Goal: Task Accomplishment & Management: Manage account settings

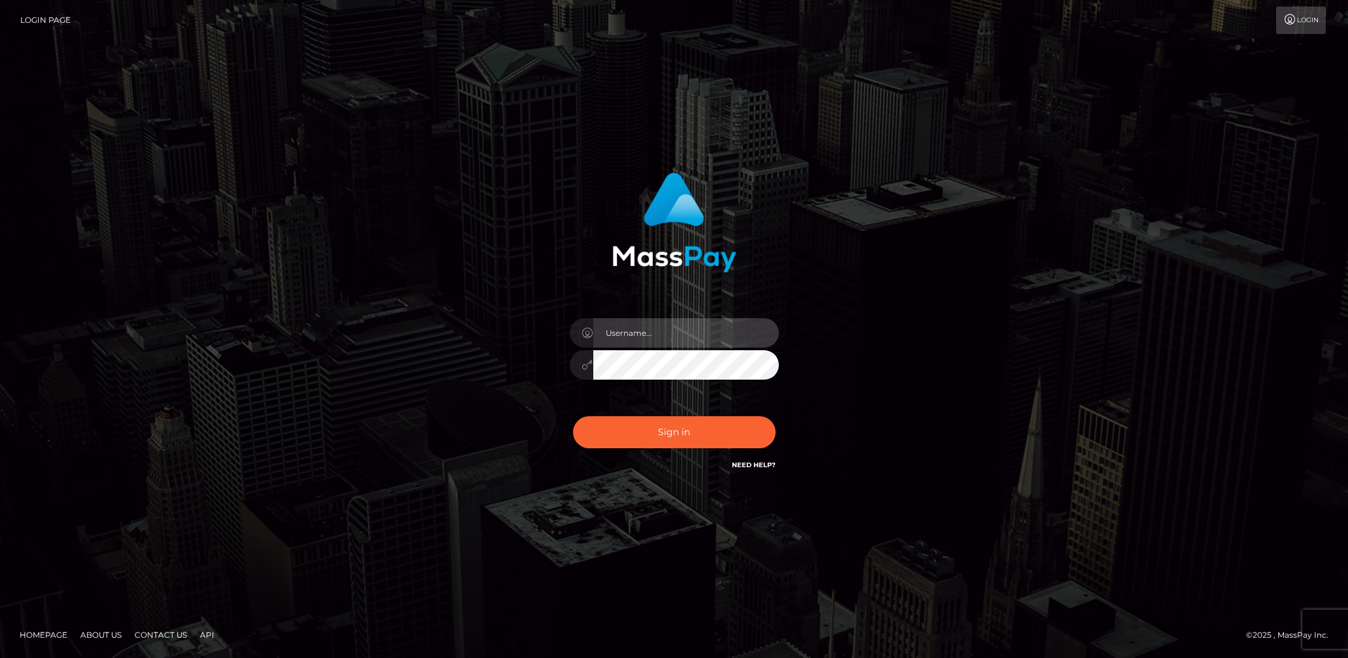
drag, startPoint x: 672, startPoint y: 345, endPoint x: 688, endPoint y: 348, distance: 16.5
click at [672, 345] on input "text" at bounding box center [686, 332] width 186 height 29
click at [697, 336] on input "text" at bounding box center [686, 332] width 186 height 29
type input "lady.v"
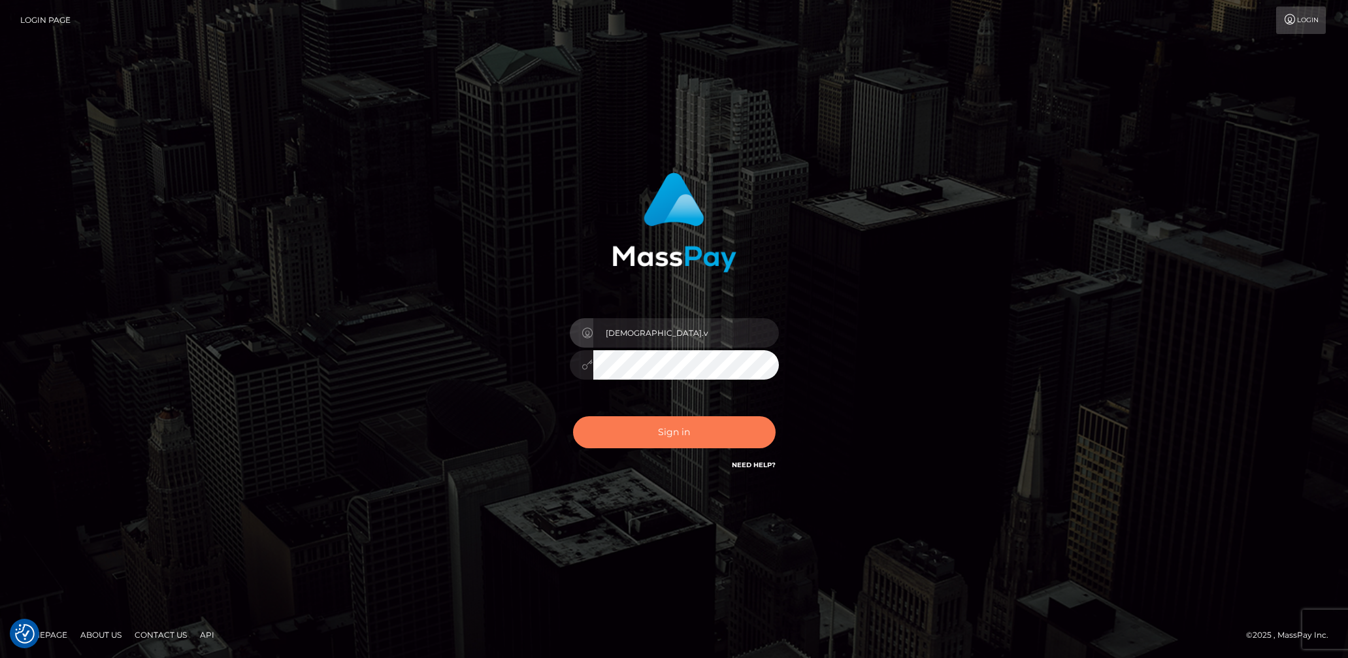
click at [666, 427] on button "Sign in" at bounding box center [674, 432] width 203 height 32
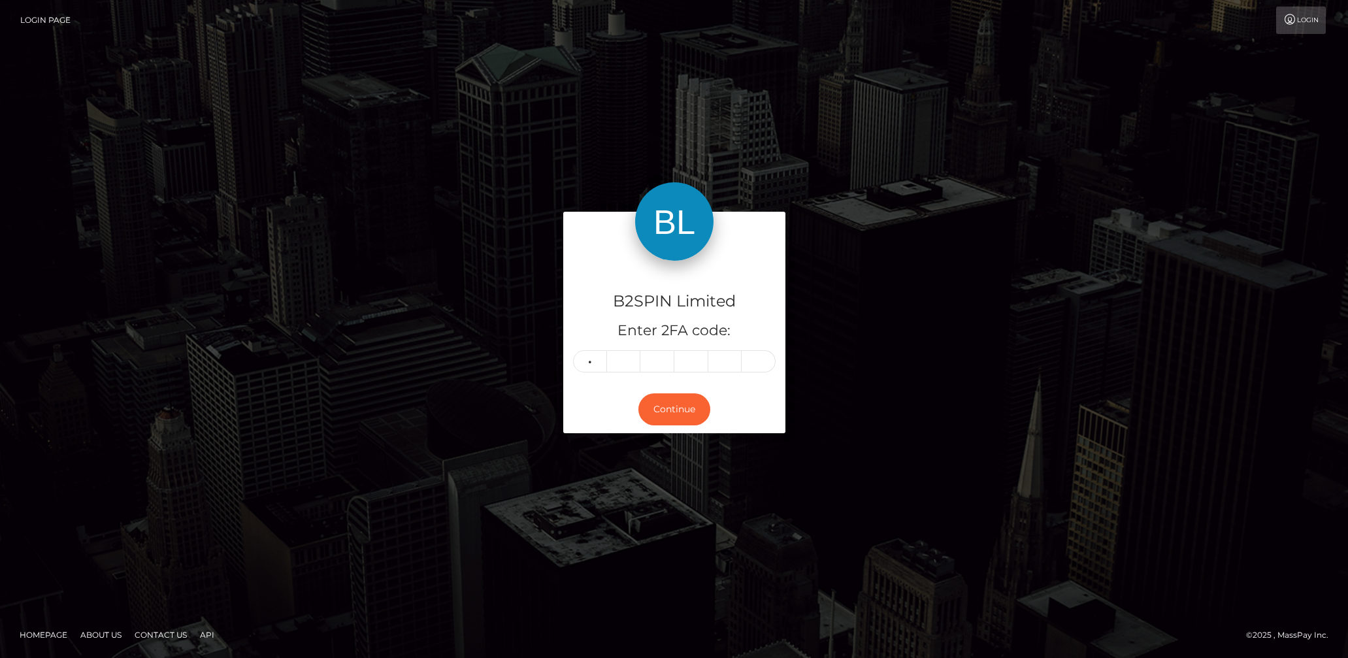
type input "0"
type input "5"
type input "4"
type input "9"
type input "4"
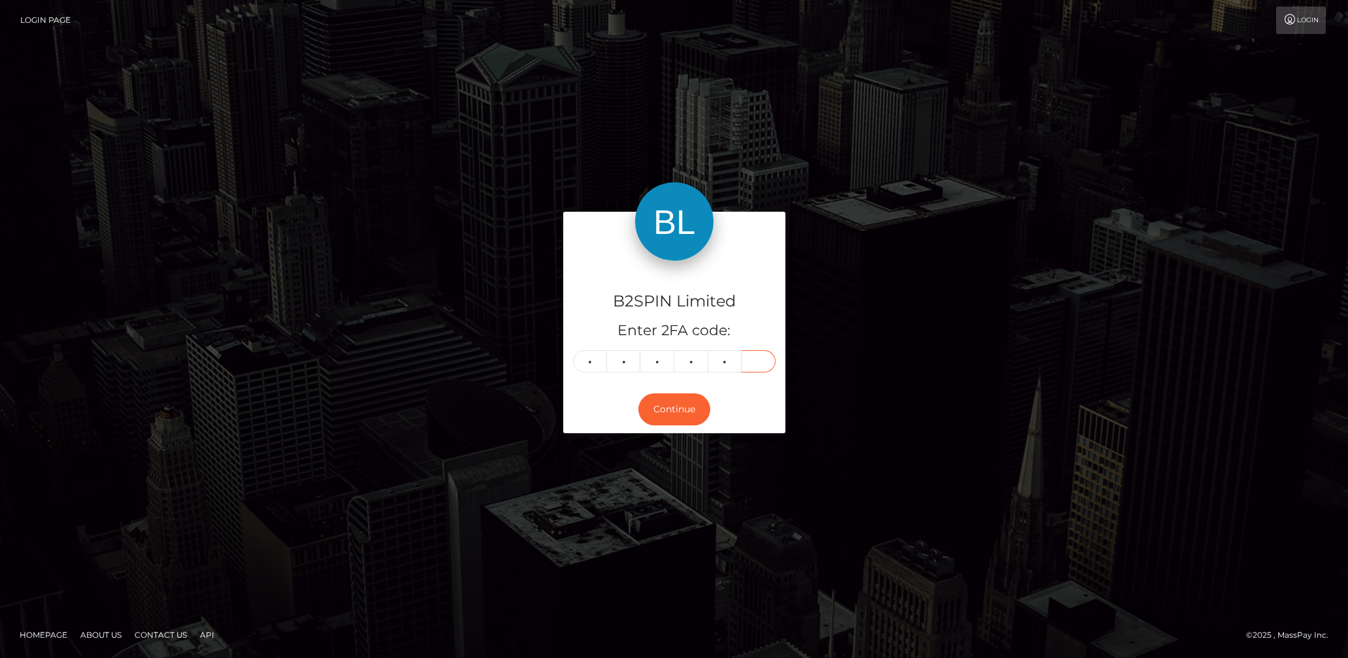
type input "0"
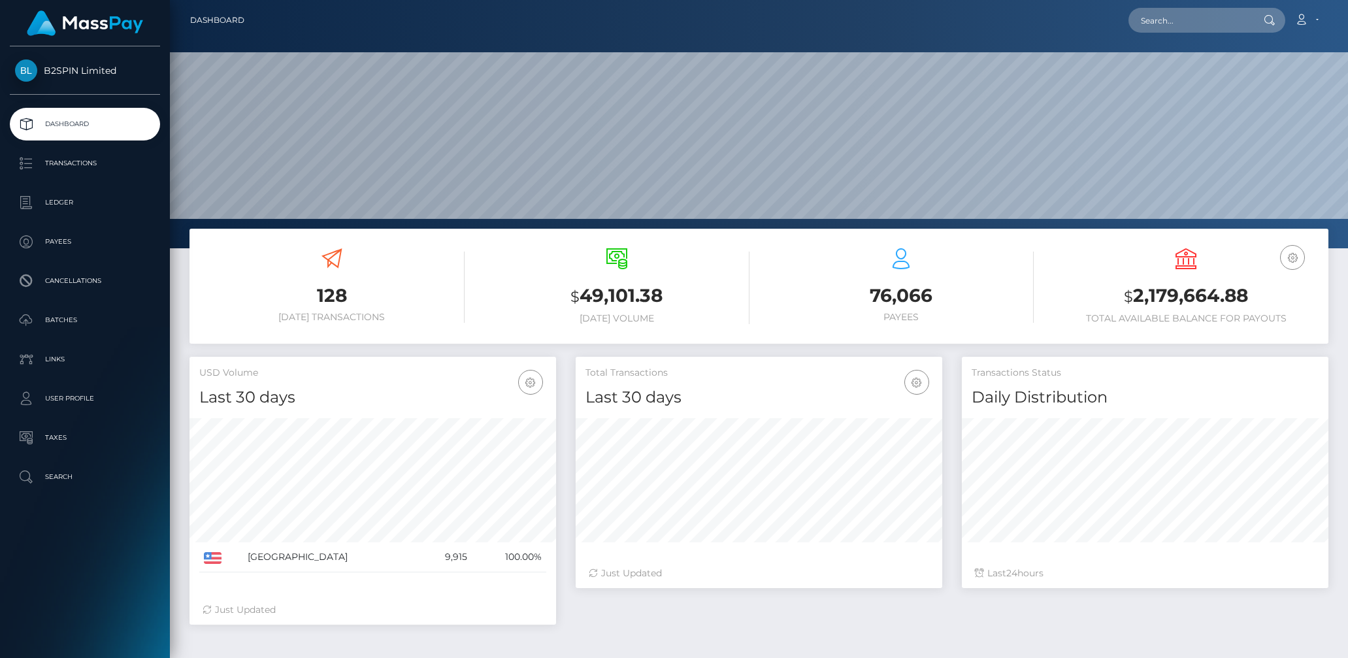
scroll to position [231, 367]
click at [71, 161] on p "Transactions" at bounding box center [85, 164] width 140 height 20
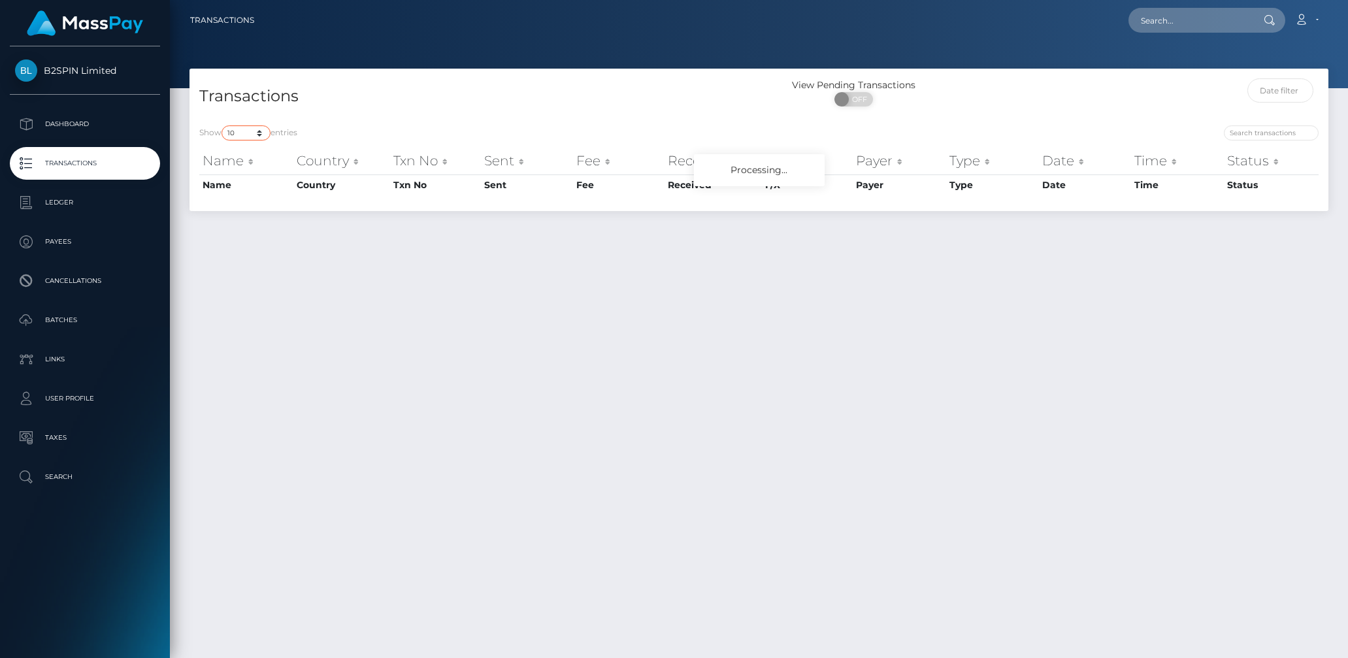
click at [265, 129] on select "10 25 50 100 250 500 1,000 3,500" at bounding box center [246, 132] width 49 height 15
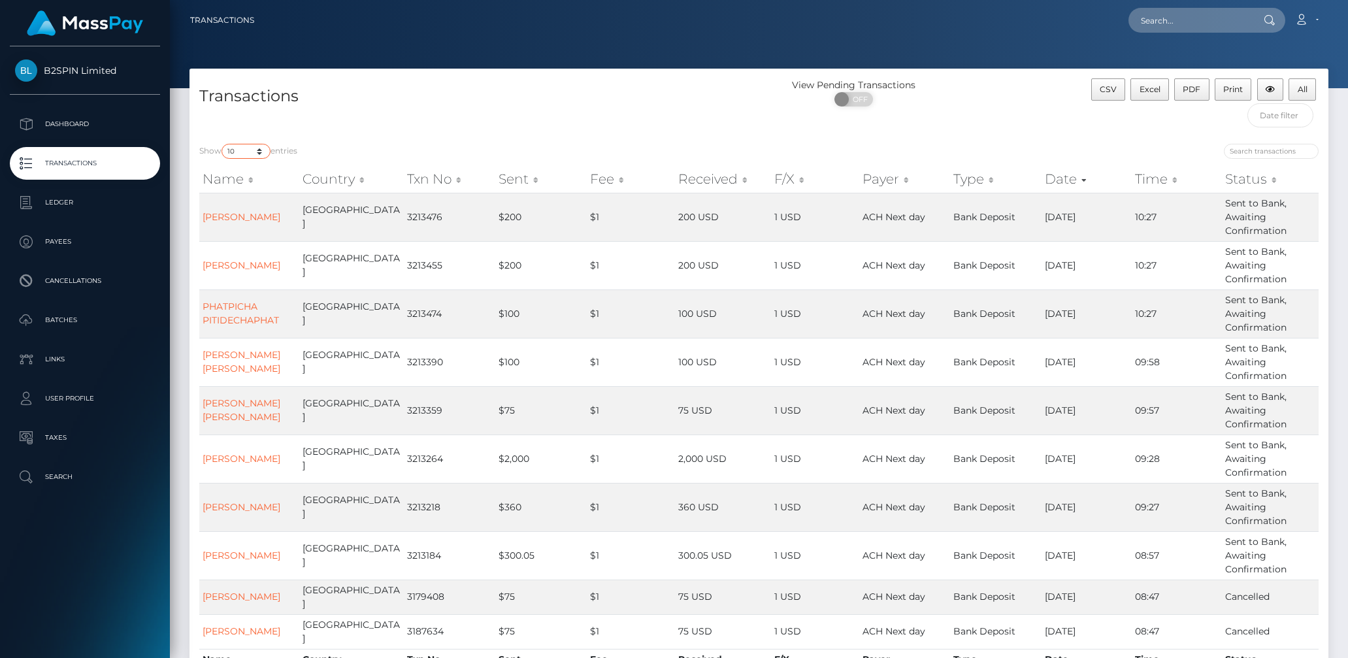
select select "3500"
click at [223, 144] on select "10 25 50 100 250 500 1,000 3,500" at bounding box center [246, 151] width 49 height 15
click at [862, 98] on span "OFF" at bounding box center [858, 99] width 33 height 14
checkbox input "true"
click at [1278, 119] on input "text" at bounding box center [1280, 115] width 66 height 24
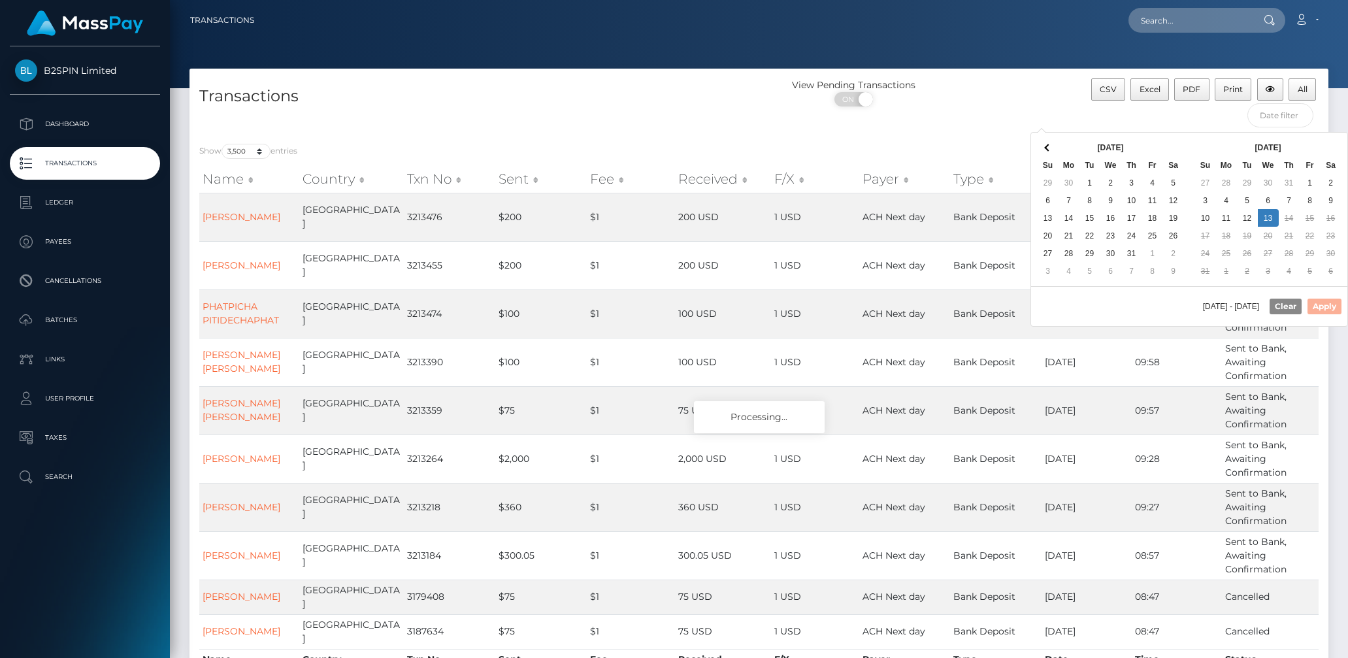
click at [1179, 140] on th at bounding box center [1173, 148] width 21 height 18
drag, startPoint x: 1265, startPoint y: 200, endPoint x: 1265, endPoint y: 221, distance: 20.9
drag, startPoint x: 1319, startPoint y: 309, endPoint x: 1304, endPoint y: 295, distance: 20.4
click at [1319, 309] on button "Apply" at bounding box center [1325, 307] width 34 height 16
type input "08/06/2025 - 08/13/2025"
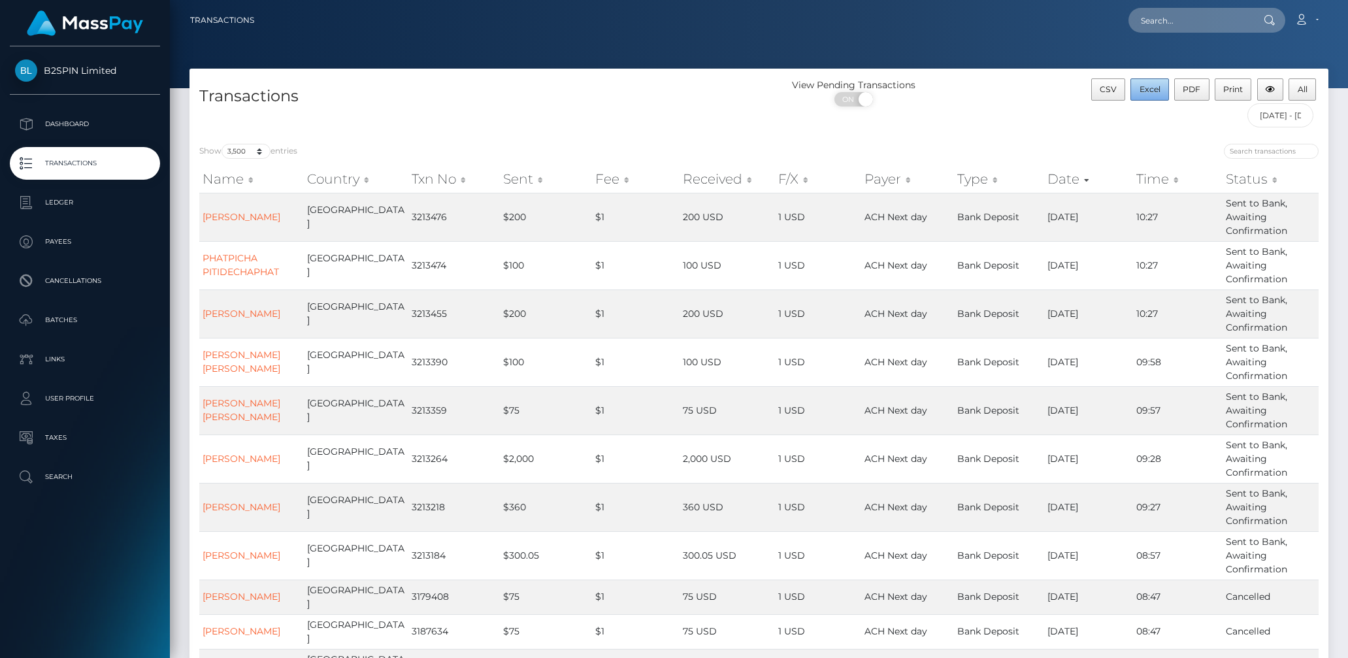
click at [1153, 91] on span "Excel" at bounding box center [1150, 89] width 21 height 10
